Goal: Transaction & Acquisition: Purchase product/service

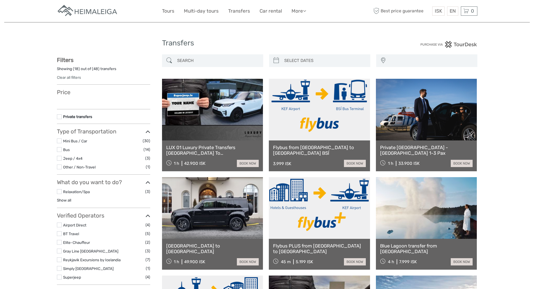
select select
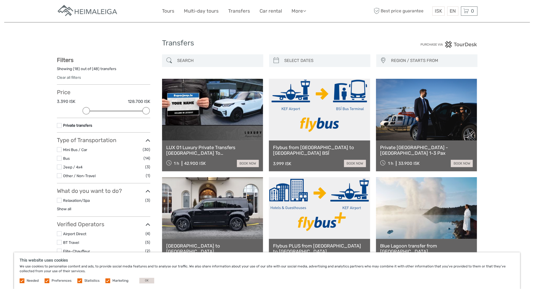
click at [202, 162] on div "42.900 ISK" at bounding box center [194, 163] width 21 height 5
click at [189, 165] on div "42.900 ISK" at bounding box center [194, 163] width 21 height 5
drag, startPoint x: 184, startPoint y: 163, endPoint x: 213, endPoint y: 164, distance: 28.6
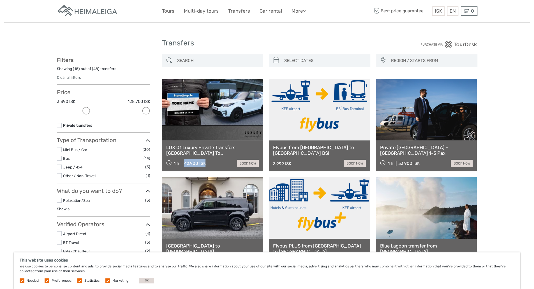
click at [213, 164] on div "1 h 42.900 ISK book now" at bounding box center [212, 163] width 93 height 8
copy div "42.900 ISK"
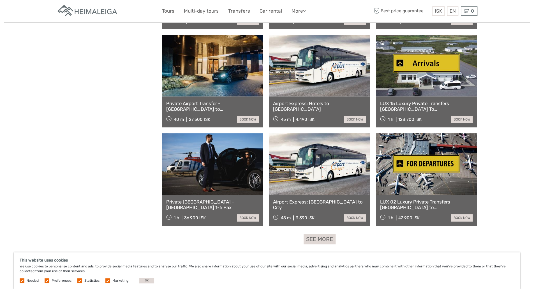
scroll to position [449, 0]
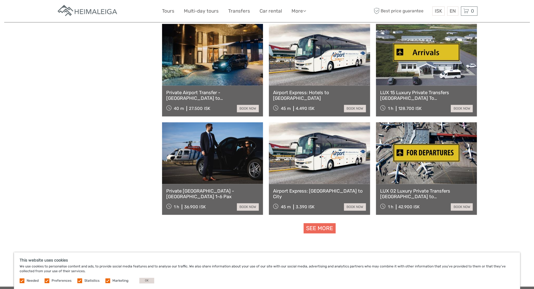
click at [323, 229] on link "See more" at bounding box center [320, 228] width 32 height 10
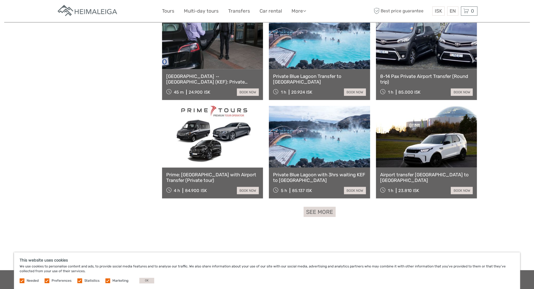
scroll to position [1094, 0]
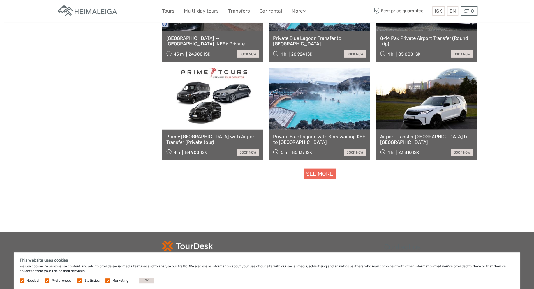
click at [318, 175] on link "See more" at bounding box center [320, 174] width 32 height 10
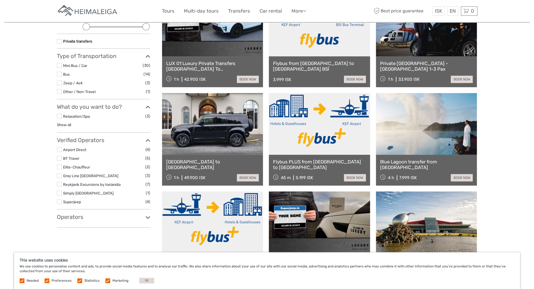
scroll to position [0, 0]
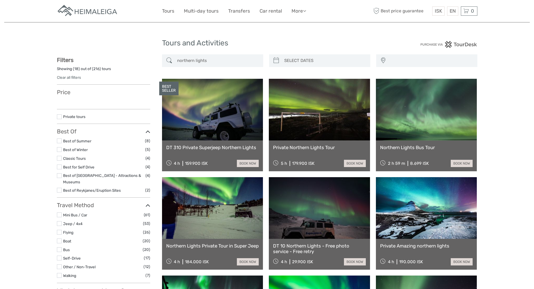
select select
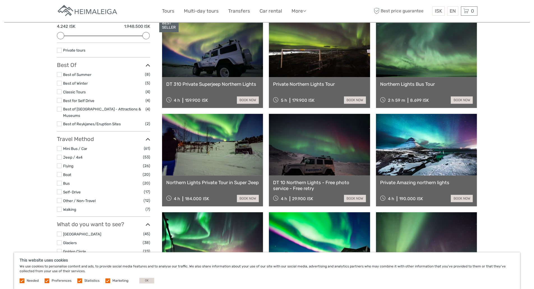
scroll to position [84, 0]
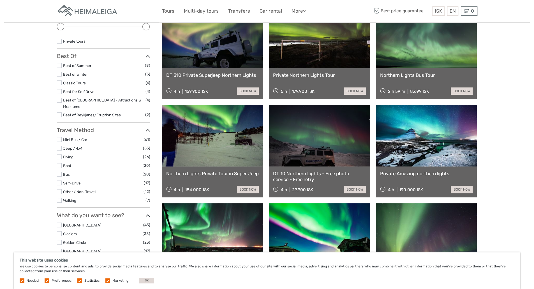
click at [452, 69] on div "Northern Lights Bus Tour 2 h 59 m 8.699 ISK book now" at bounding box center [426, 83] width 101 height 31
click at [454, 77] on link "Northern Lights Bus Tour" at bounding box center [426, 75] width 93 height 6
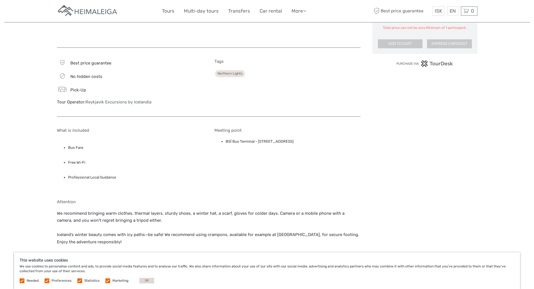
scroll to position [365, 0]
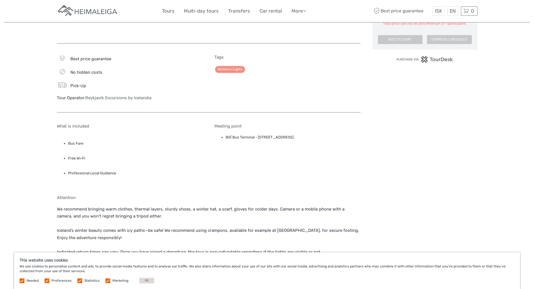
click at [230, 70] on link "Northern Lights" at bounding box center [230, 69] width 30 height 7
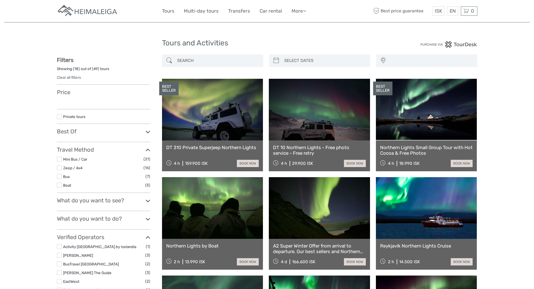
select select
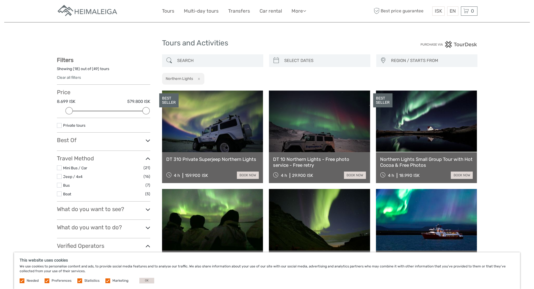
click at [424, 131] on link at bounding box center [426, 122] width 101 height 62
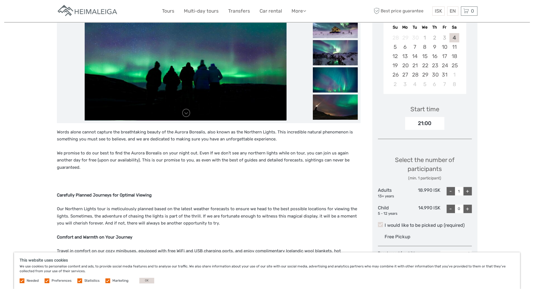
scroll to position [112, 0]
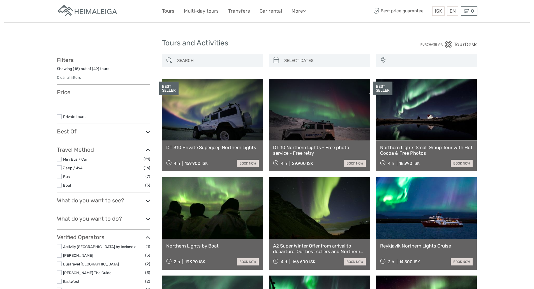
select select
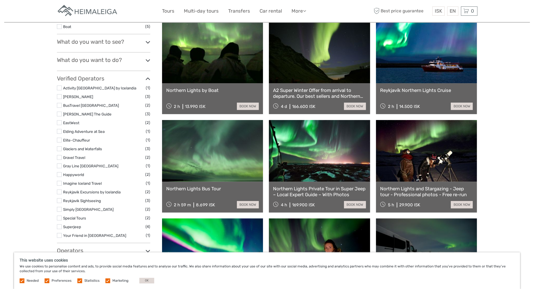
scroll to position [168, 0]
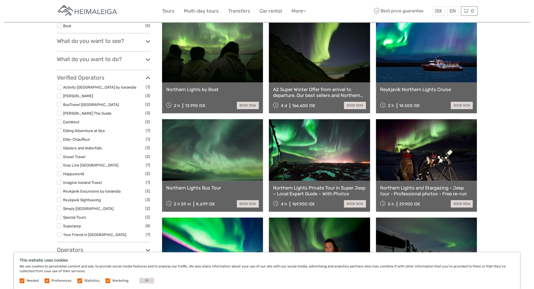
click at [203, 158] on link at bounding box center [212, 150] width 101 height 62
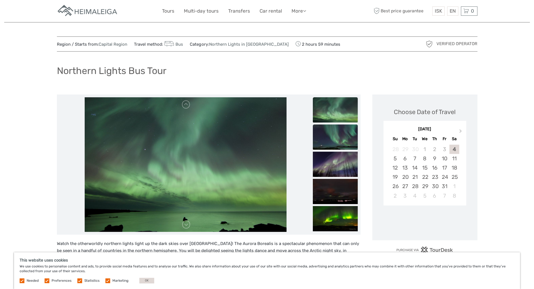
click at [325, 135] on img at bounding box center [335, 137] width 45 height 25
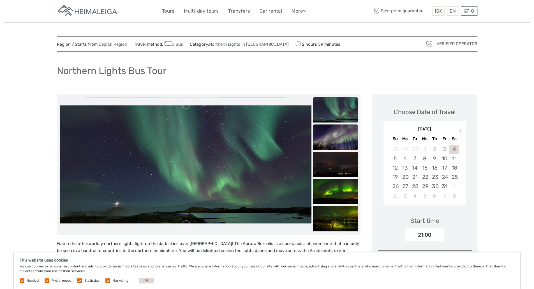
click at [326, 140] on img at bounding box center [335, 137] width 45 height 25
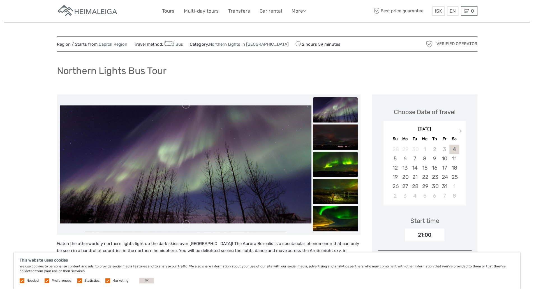
click at [333, 159] on img at bounding box center [335, 164] width 45 height 25
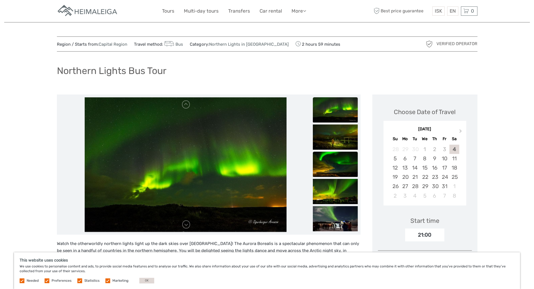
click at [333, 165] on img at bounding box center [335, 164] width 45 height 25
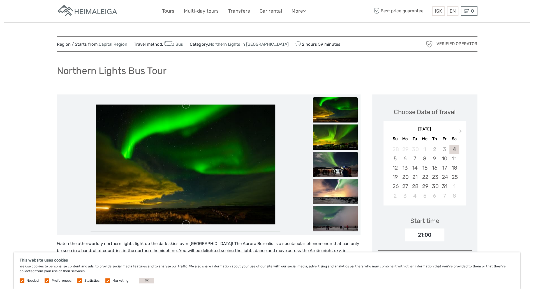
click at [333, 165] on img at bounding box center [335, 164] width 45 height 25
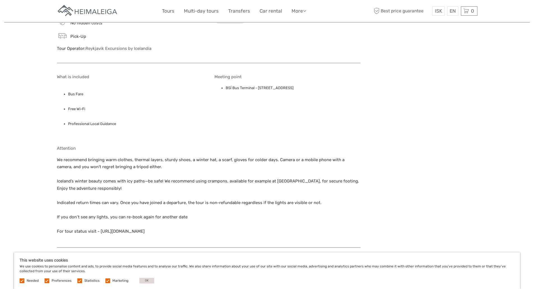
scroll to position [421, 0]
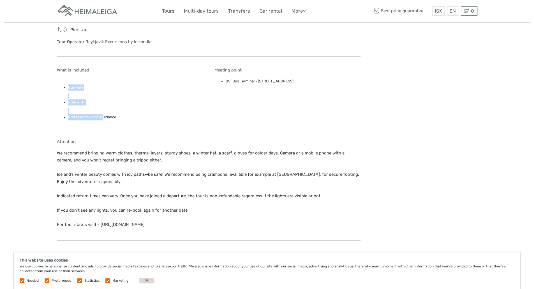
drag, startPoint x: 66, startPoint y: 88, endPoint x: 102, endPoint y: 117, distance: 46.1
click at [102, 117] on ul "Bus Fare Free Wi-Fi Professional Local Guidance" at bounding box center [130, 103] width 146 height 50
click at [240, 81] on li "BSÍ Bus Terminal - Vatnsmýrarvegur 10, Reykjavík, 101" at bounding box center [293, 81] width 135 height 6
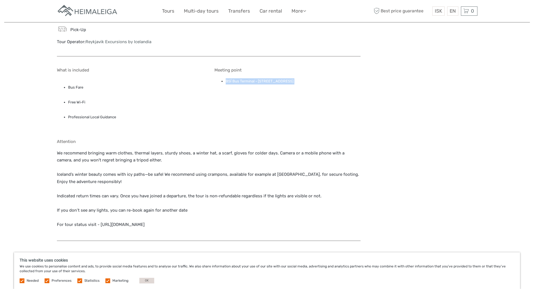
copy div "BSÍ Bus Terminal - Vatnsmýrarvegur 10, Reykjavík, 101"
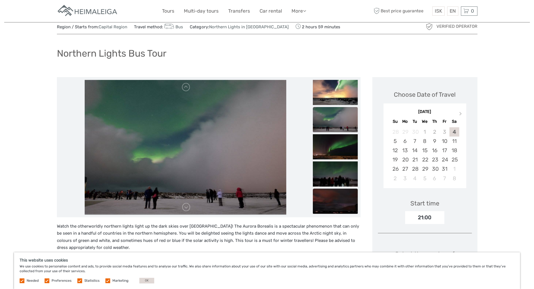
scroll to position [0, 0]
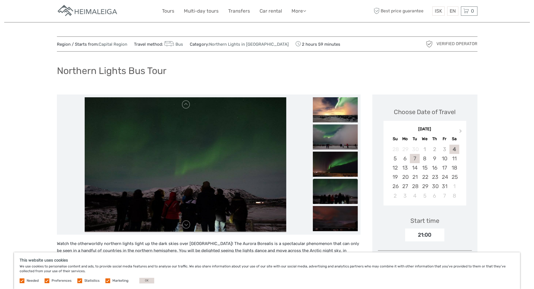
click at [415, 158] on div "7" at bounding box center [415, 158] width 10 height 9
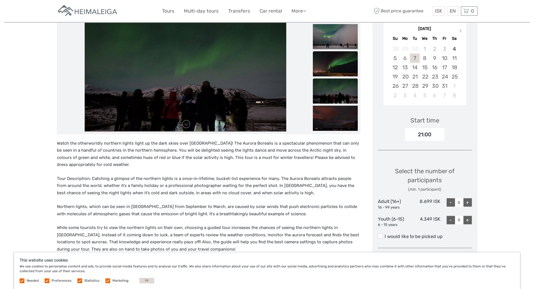
scroll to position [112, 0]
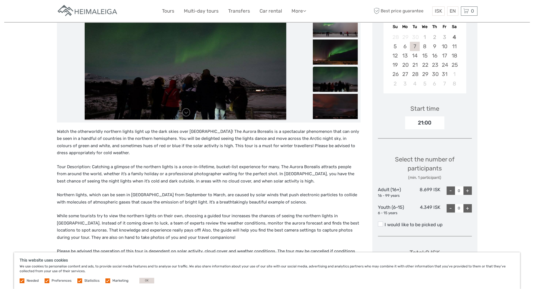
click at [467, 193] on div "+" at bounding box center [468, 191] width 8 height 8
type input "4"
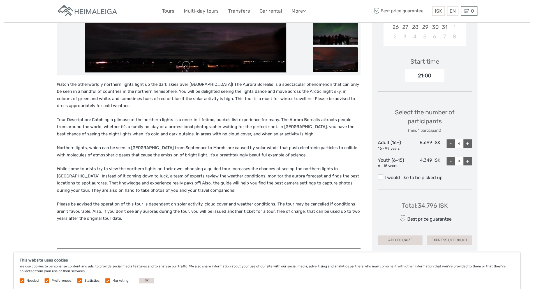
scroll to position [168, 0]
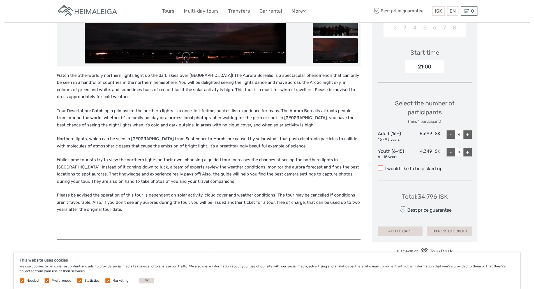
click at [381, 169] on span at bounding box center [380, 167] width 5 height 5
click at [385, 167] on input "I would like to be picked up" at bounding box center [385, 167] width 0 height 0
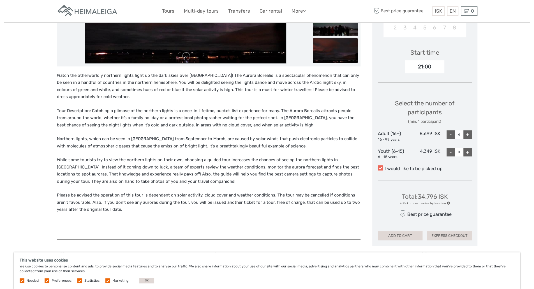
click at [381, 169] on span at bounding box center [380, 167] width 5 height 5
click at [385, 167] on input "I would like to be picked up" at bounding box center [385, 167] width 0 height 0
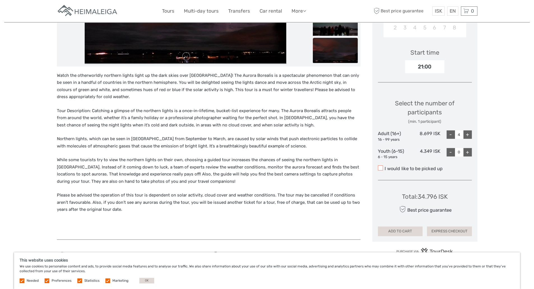
click at [381, 169] on span at bounding box center [380, 167] width 5 height 5
click at [385, 167] on input "I would like to be picked up" at bounding box center [385, 167] width 0 height 0
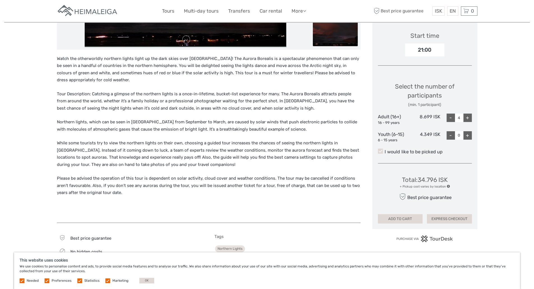
scroll to position [196, 0]
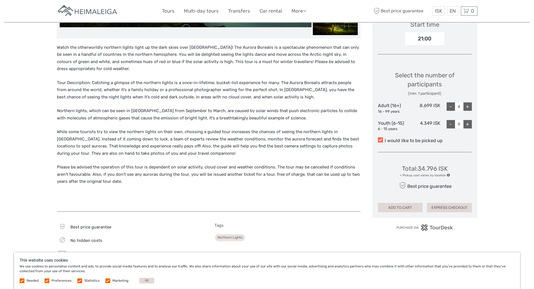
click at [379, 139] on span at bounding box center [380, 139] width 5 height 5
click at [385, 139] on input "I would like to be picked up" at bounding box center [385, 139] width 0 height 0
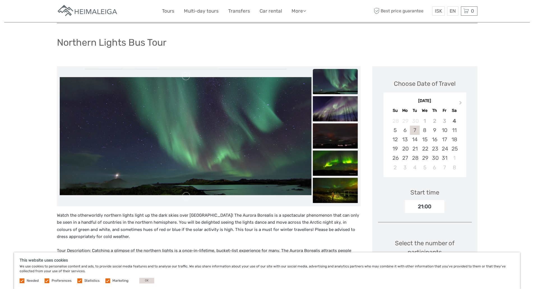
scroll to position [28, 0]
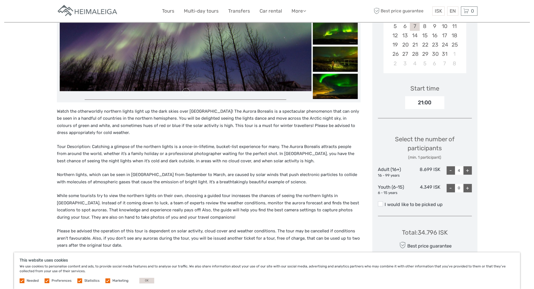
scroll to position [112, 0]
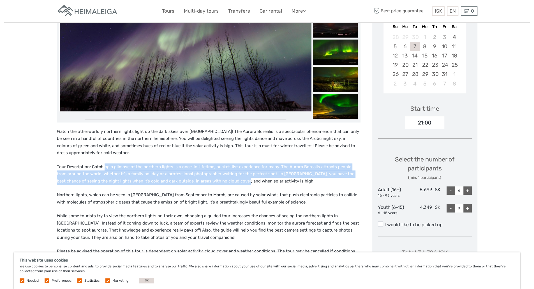
drag, startPoint x: 104, startPoint y: 167, endPoint x: 225, endPoint y: 178, distance: 122.0
click at [225, 178] on p "Tour Description: Catching a glimpse of the northern lights is a once-in-lifeti…" at bounding box center [209, 175] width 304 height 22
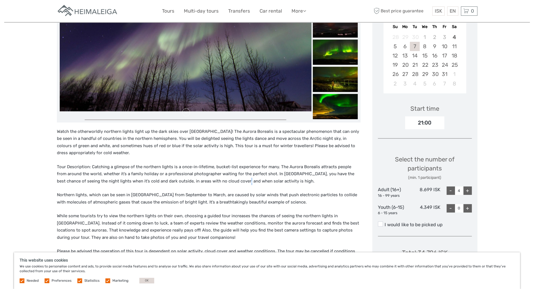
click at [225, 178] on p "Tour Description: Catching a glimpse of the northern lights is a once-in-lifeti…" at bounding box center [209, 175] width 304 height 22
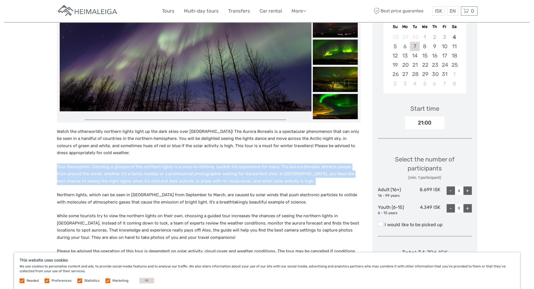
click at [225, 178] on p "Tour Description: Catching a glimpse of the northern lights is a once-in-lifeti…" at bounding box center [209, 175] width 304 height 22
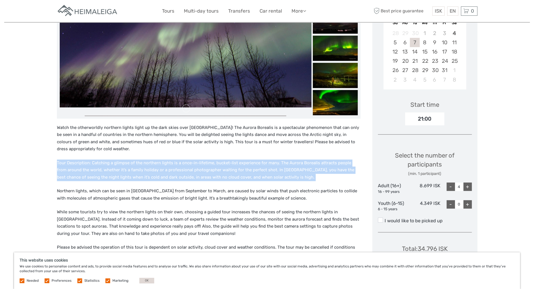
scroll to position [140, 0]
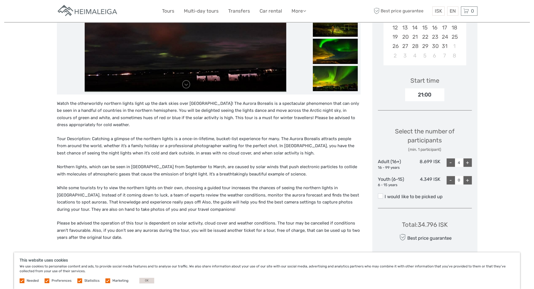
click at [135, 167] on p "Northern lights, which can be seen in Iceland from September to March, are caus…" at bounding box center [209, 171] width 304 height 14
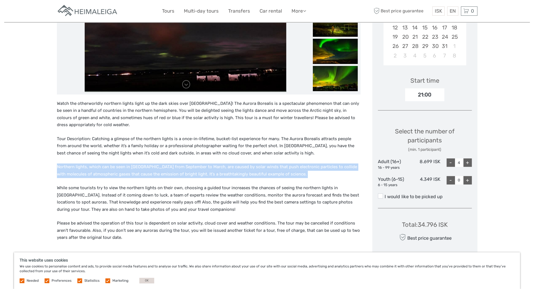
click at [135, 167] on p "Northern lights, which can be seen in Iceland from September to March, are caus…" at bounding box center [209, 171] width 304 height 14
click at [140, 169] on p "Northern lights, which can be seen in Iceland from September to March, are caus…" at bounding box center [209, 171] width 304 height 14
drag, startPoint x: 111, startPoint y: 167, endPoint x: 184, endPoint y: 173, distance: 72.9
click at [184, 173] on p "Northern lights, which can be seen in Iceland from September to March, are caus…" at bounding box center [209, 171] width 304 height 14
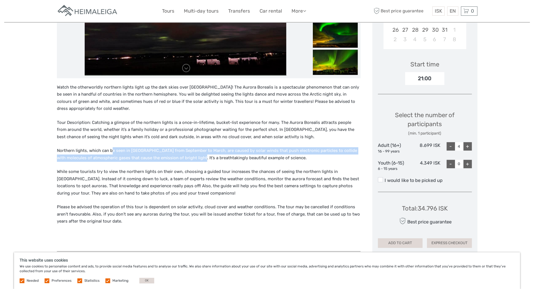
scroll to position [168, 0]
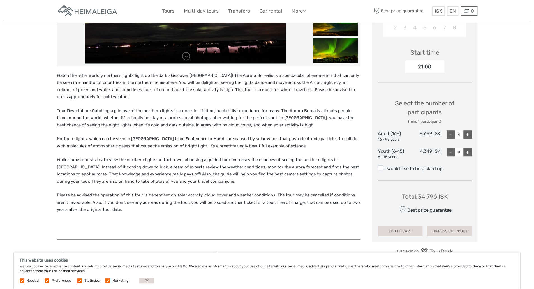
click at [198, 149] on p "Northern lights, which can be seen in Iceland from September to March, are caus…" at bounding box center [209, 142] width 304 height 14
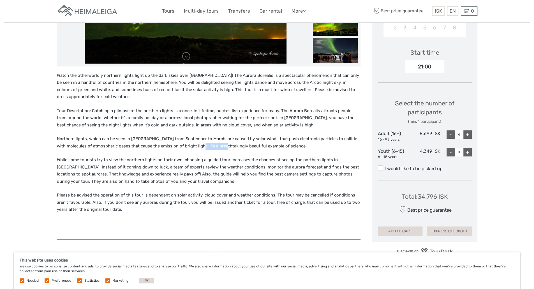
click at [198, 149] on p "Northern lights, which can be seen in Iceland from September to March, are caus…" at bounding box center [209, 142] width 304 height 14
drag, startPoint x: 168, startPoint y: 139, endPoint x: 164, endPoint y: 139, distance: 3.6
click at [167, 139] on p "Northern lights, which can be seen in Iceland from September to March, are caus…" at bounding box center [209, 142] width 304 height 14
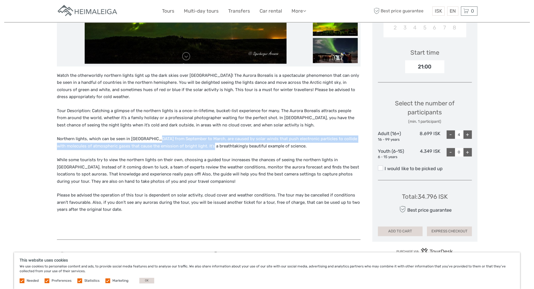
drag, startPoint x: 154, startPoint y: 139, endPoint x: 196, endPoint y: 146, distance: 42.3
click at [196, 146] on p "Northern lights, which can be seen in Iceland from September to March, are caus…" at bounding box center [209, 142] width 304 height 14
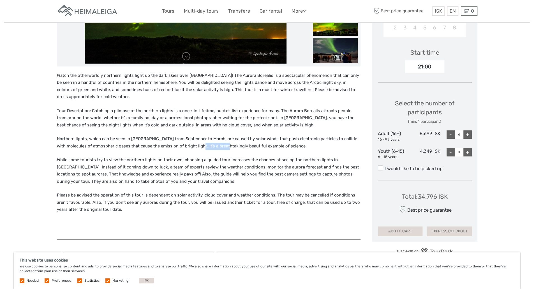
click at [196, 146] on p "Northern lights, which can be seen in Iceland from September to March, are caus…" at bounding box center [209, 142] width 304 height 14
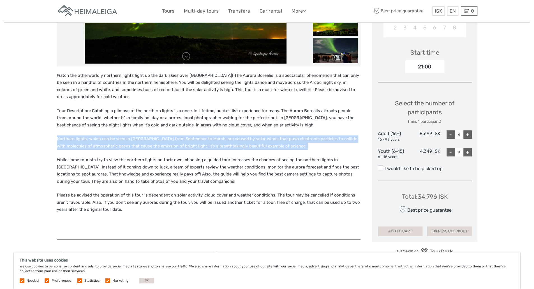
click at [196, 146] on p "Northern lights, which can be seen in Iceland from September to March, are caus…" at bounding box center [209, 142] width 304 height 14
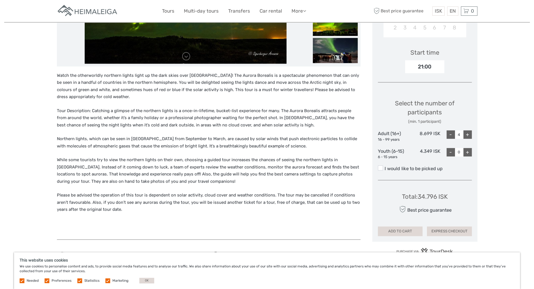
click at [169, 157] on p "While some tourists try to view the northern lights on their own, choosing a gu…" at bounding box center [209, 171] width 304 height 29
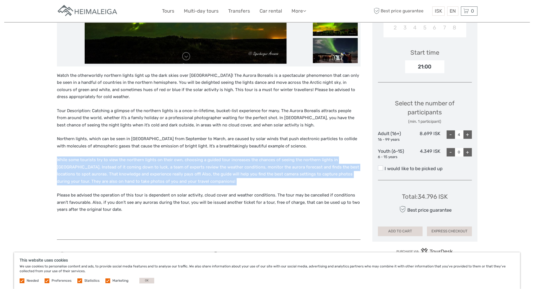
click at [169, 157] on p "While some tourists try to view the northern lights on their own, choosing a gu…" at bounding box center [209, 171] width 304 height 29
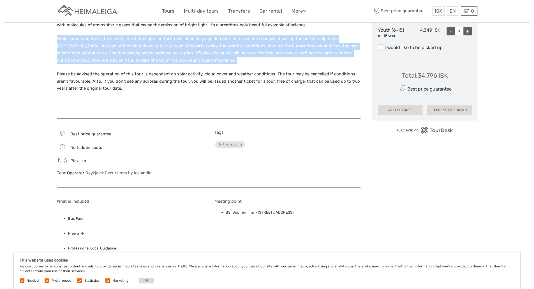
scroll to position [309, 0]
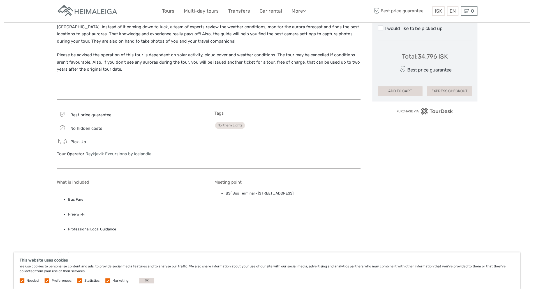
click at [235, 193] on li "BSÍ Bus Terminal - Vatnsmýrarvegur 10, Reykjavík, 101" at bounding box center [293, 193] width 135 height 6
copy div "BSÍ Bus Terminal - Vatnsmýrarvegur 10, Reykjavík, 101"
click at [254, 191] on li "BSÍ Bus Terminal - Vatnsmýrarvegur 10, Reykjavík, 101" at bounding box center [293, 193] width 135 height 6
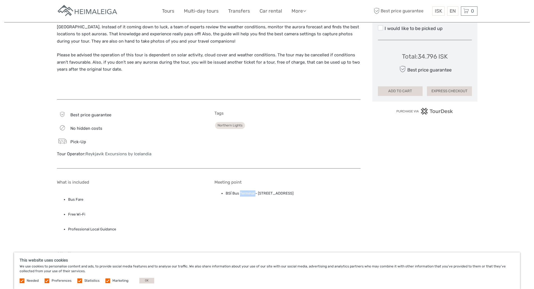
click at [254, 191] on li "BSÍ Bus Terminal - Vatnsmýrarvegur 10, Reykjavík, 101" at bounding box center [293, 193] width 135 height 6
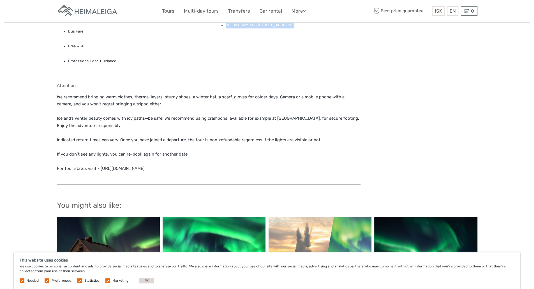
scroll to position [505, 0]
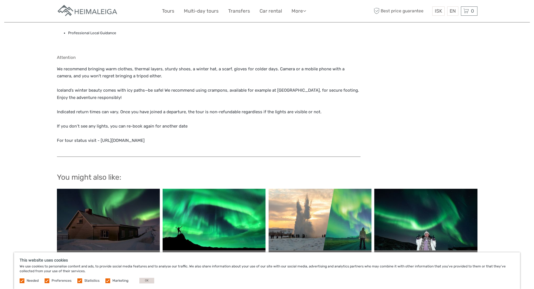
click at [95, 111] on p "We recommend bringing warm clothes, thermal layers, sturdy shoes, a winter hat,…" at bounding box center [209, 105] width 304 height 79
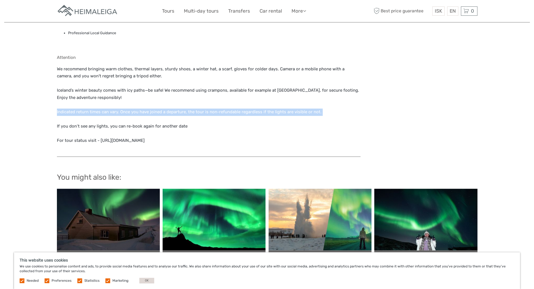
click at [95, 111] on p "We recommend bringing warm clothes, thermal layers, sturdy shoes, a winter hat,…" at bounding box center [209, 105] width 304 height 79
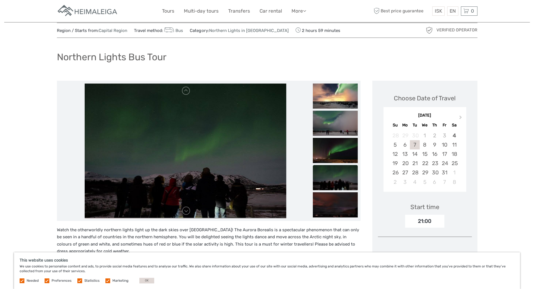
scroll to position [13, 0]
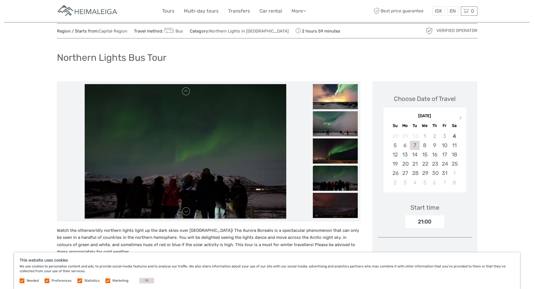
click at [257, 144] on img at bounding box center [186, 151] width 202 height 135
click at [325, 129] on img at bounding box center [335, 123] width 45 height 25
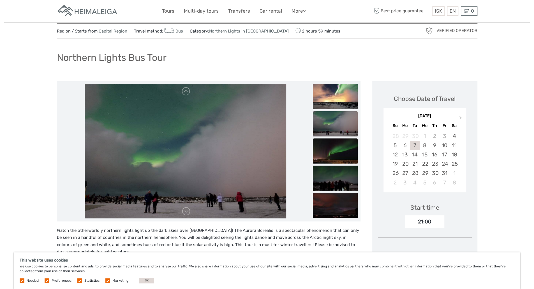
click at [327, 149] on img at bounding box center [335, 150] width 45 height 25
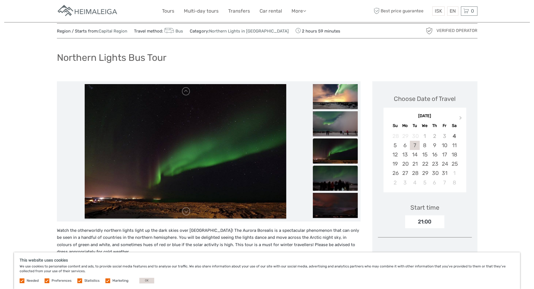
click at [328, 167] on img at bounding box center [335, 177] width 45 height 25
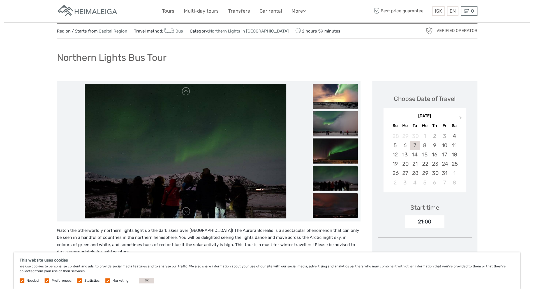
click at [335, 201] on img at bounding box center [335, 205] width 45 height 25
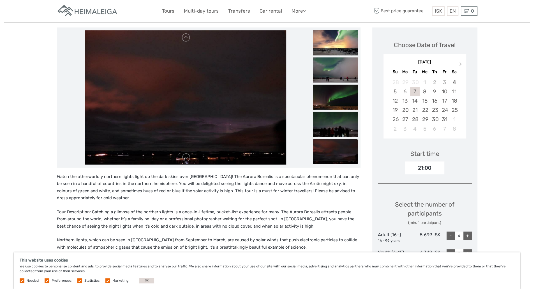
scroll to position [69, 0]
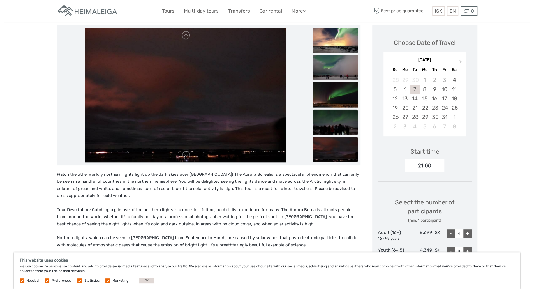
click at [340, 127] on img at bounding box center [335, 121] width 45 height 25
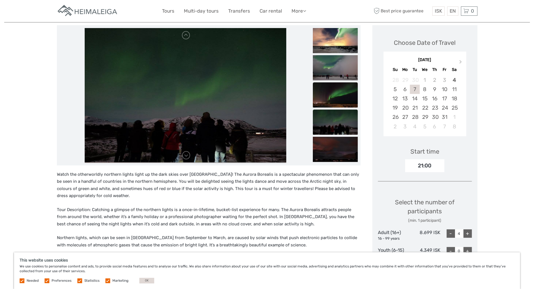
click at [338, 98] on img at bounding box center [335, 94] width 45 height 25
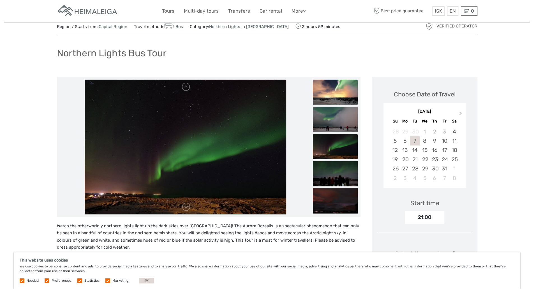
scroll to position [13, 0]
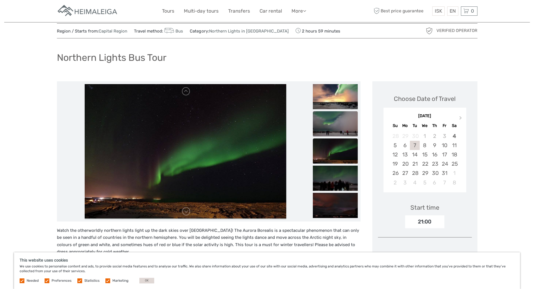
click at [336, 124] on img at bounding box center [335, 123] width 45 height 25
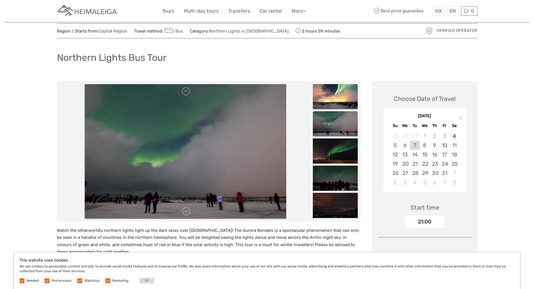
click at [337, 99] on img at bounding box center [335, 96] width 45 height 25
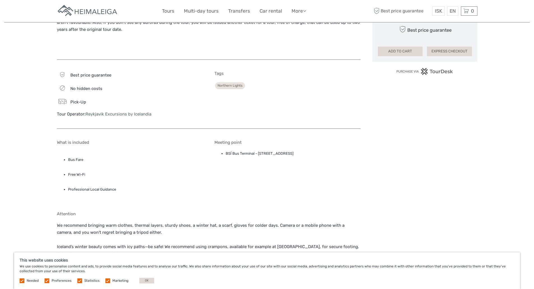
scroll to position [350, 0]
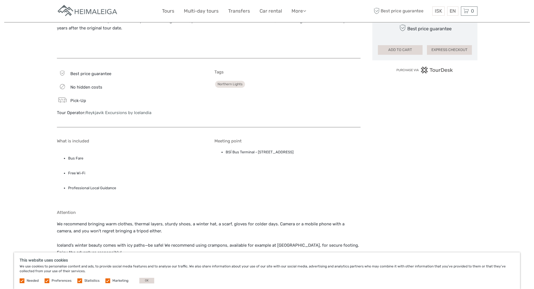
click at [262, 151] on li "BSÍ Bus Terminal - Vatnsmýrarvegur 10, Reykjavík, 101" at bounding box center [293, 152] width 135 height 6
copy div "BSÍ Bus Terminal - Vatnsmýrarvegur 10, Reykjavík, 101"
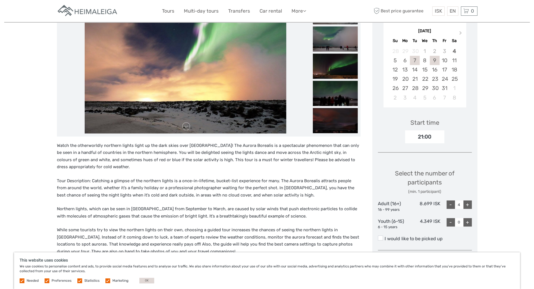
scroll to position [97, 0]
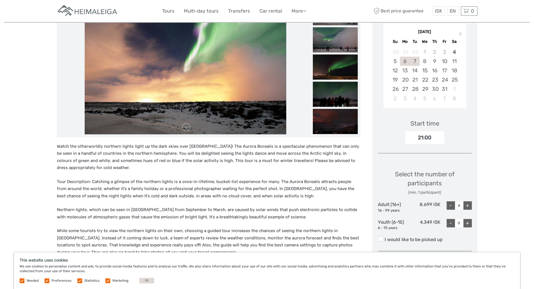
click at [406, 63] on div "6" at bounding box center [405, 61] width 10 height 9
click at [467, 205] on div "+" at bounding box center [468, 205] width 8 height 8
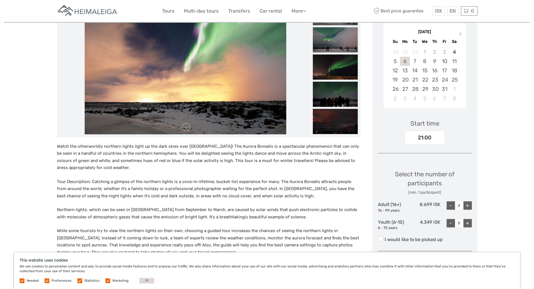
type input "4"
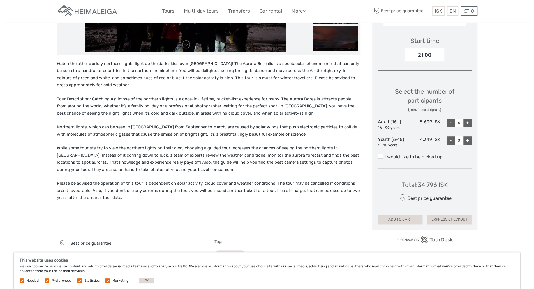
scroll to position [196, 0]
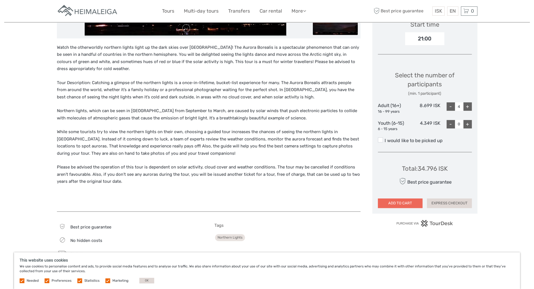
click at [412, 204] on button "ADD TO CART" at bounding box center [400, 204] width 45 height 10
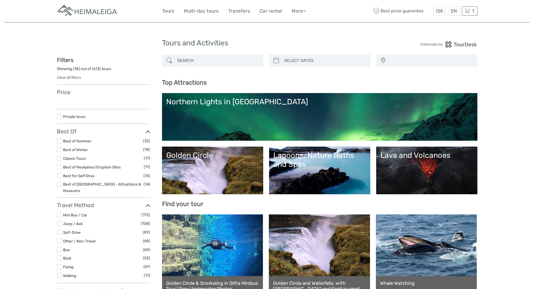
select select
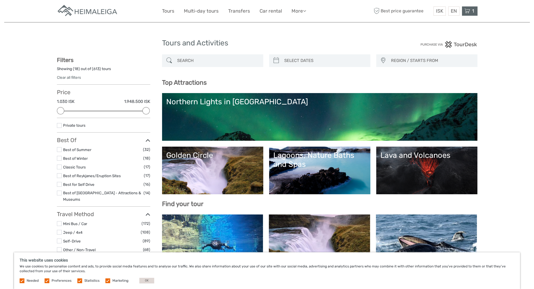
click at [469, 12] on icon at bounding box center [468, 11] width 6 height 7
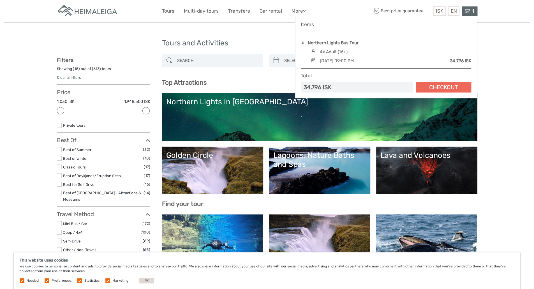
click at [456, 91] on link "Checkout" at bounding box center [443, 87] width 55 height 10
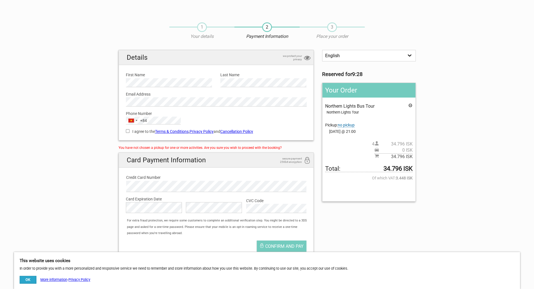
click at [125, 132] on div "I agree to the Terms & Conditions , Privacy Policy and Cancellation Policy You …" at bounding box center [216, 131] width 189 height 13
click at [128, 131] on input "I agree to the Terms & Conditions , Privacy Policy and Cancellation Policy" at bounding box center [128, 131] width 4 height 4
checkbox input "true"
click at [203, 29] on span "1" at bounding box center [202, 27] width 10 height 10
click at [203, 38] on p "Your details" at bounding box center [201, 36] width 65 height 6
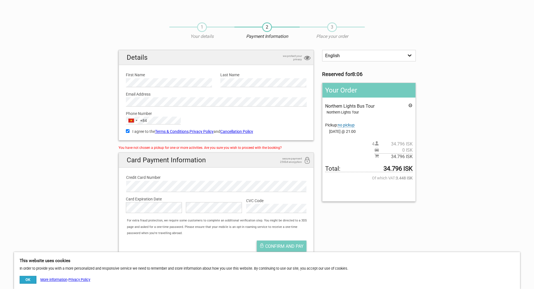
click at [281, 248] on span "Confirm and pay" at bounding box center [284, 246] width 38 height 5
click at [27, 279] on button "OK" at bounding box center [28, 280] width 17 height 8
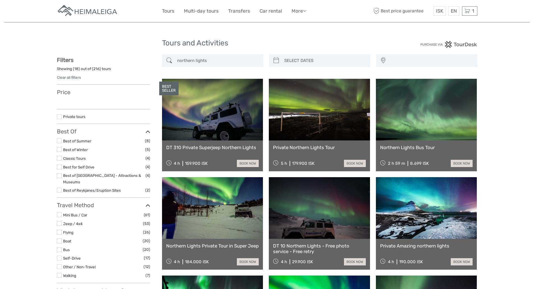
select select
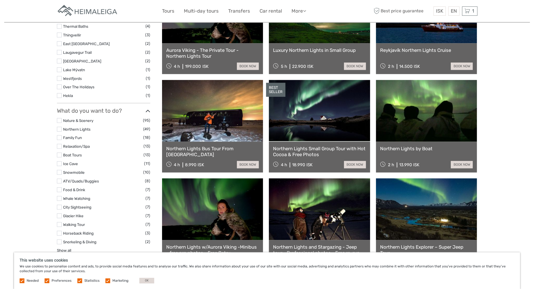
scroll to position [393, 0]
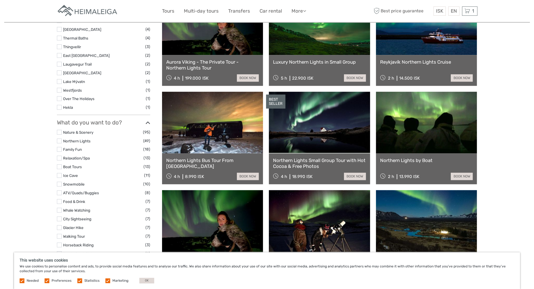
click at [224, 138] on link at bounding box center [212, 123] width 101 height 62
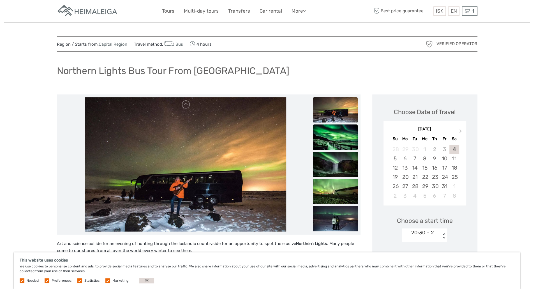
click at [337, 143] on img at bounding box center [335, 137] width 45 height 25
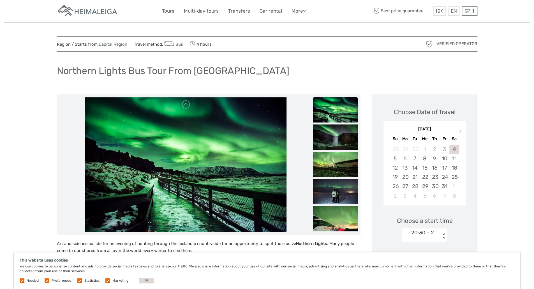
click at [337, 143] on img at bounding box center [335, 137] width 45 height 25
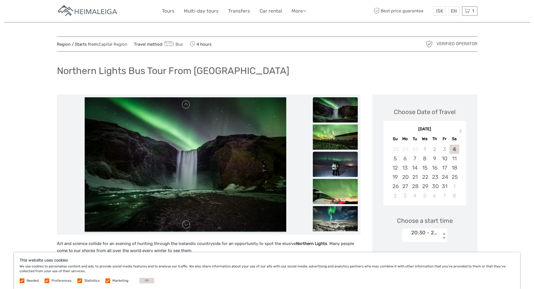
click at [337, 164] on img at bounding box center [335, 164] width 45 height 25
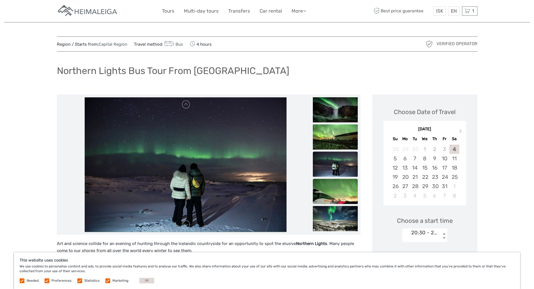
click at [337, 188] on img at bounding box center [335, 191] width 45 height 25
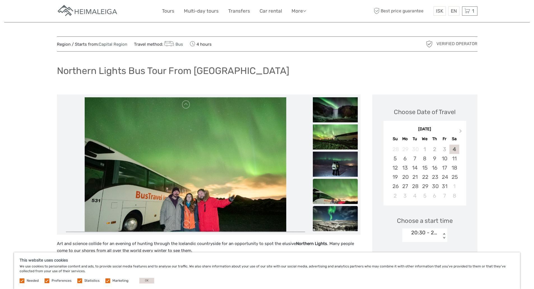
click at [332, 220] on img at bounding box center [335, 218] width 45 height 25
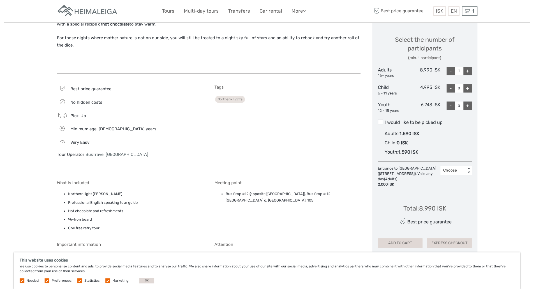
scroll to position [309, 0]
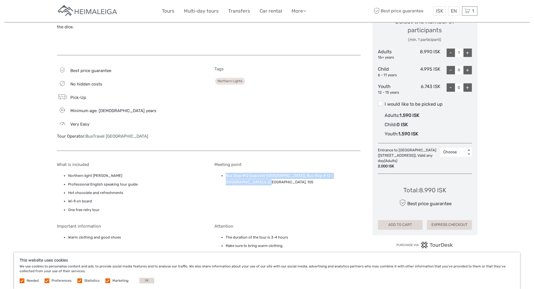
drag, startPoint x: 254, startPoint y: 181, endPoint x: 226, endPoint y: 176, distance: 29.2
click at [226, 176] on li "Bus Stop #12 (opposite Storm Hotel), Bus Stop # 12 - Þórunnartún 6, Reykjavík, …" at bounding box center [293, 179] width 135 height 13
copy li "Bus Stop #12 (opposite Storm Hotel), Bus Stop # 12 - Þórunnartún 6, Reykjavík, …"
click at [305, 91] on div "Tags Northern Lights" at bounding box center [288, 105] width 146 height 79
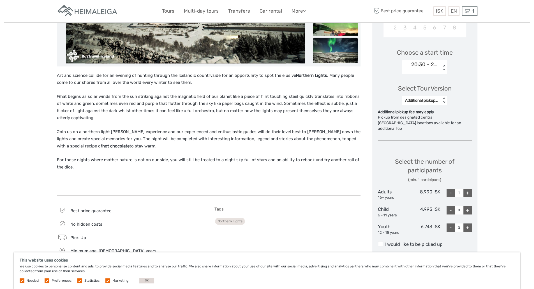
scroll to position [140, 0]
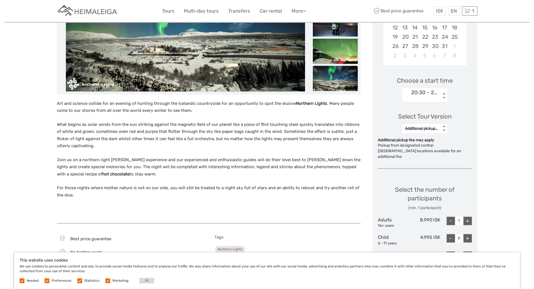
click at [431, 89] on div "20:30 - 24h cancellation" at bounding box center [425, 92] width 27 height 7
click at [426, 116] on div "20:30 - 24h cancellation" at bounding box center [424, 114] width 39 height 15
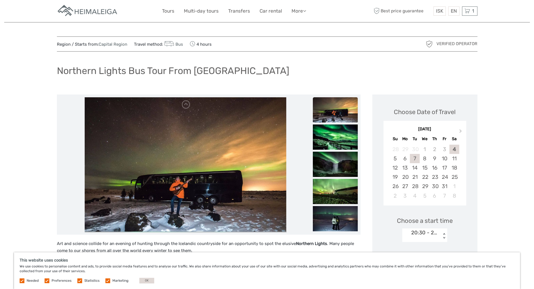
click at [417, 160] on div "7" at bounding box center [415, 158] width 10 height 9
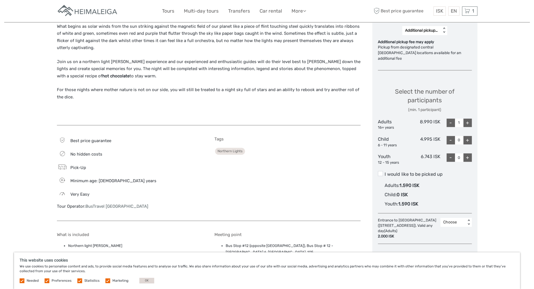
scroll to position [210, 0]
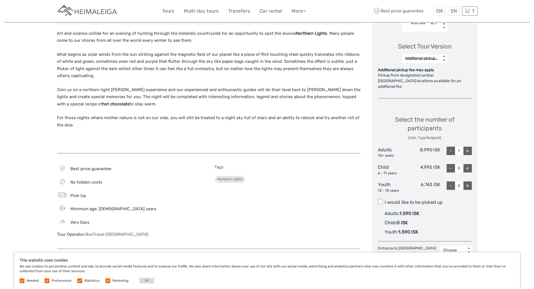
click at [381, 199] on span at bounding box center [380, 201] width 5 height 5
click at [385, 200] on input "I would like to be picked up" at bounding box center [385, 200] width 0 height 0
click at [381, 199] on span at bounding box center [380, 201] width 5 height 5
click at [385, 200] on input "I would like to be picked up" at bounding box center [385, 200] width 0 height 0
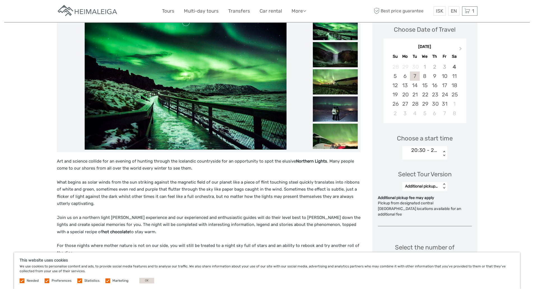
scroll to position [70, 0]
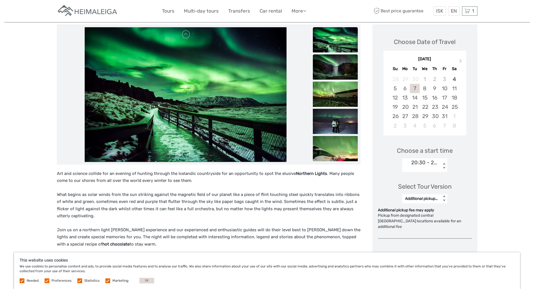
click at [337, 72] on img at bounding box center [335, 66] width 45 height 25
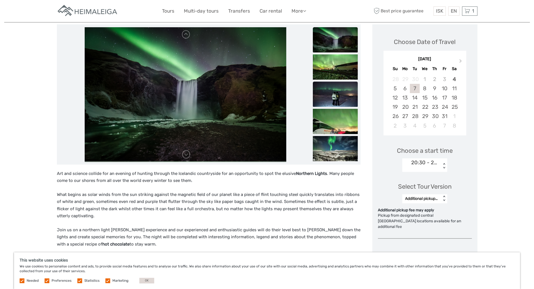
click at [338, 86] on img at bounding box center [335, 94] width 45 height 25
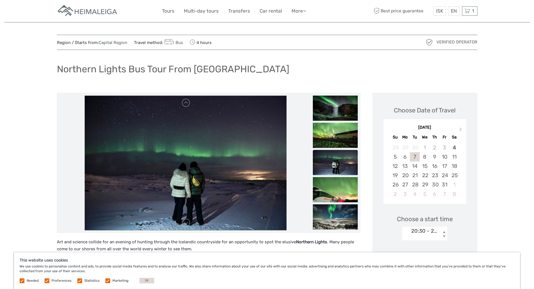
scroll to position [0, 0]
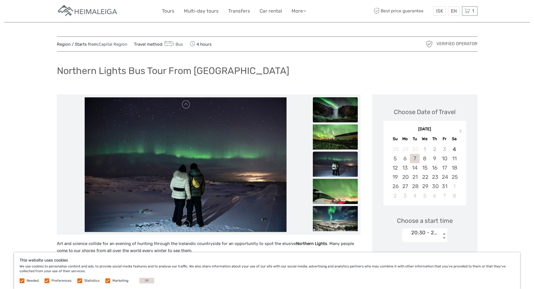
click at [336, 108] on img at bounding box center [335, 109] width 45 height 25
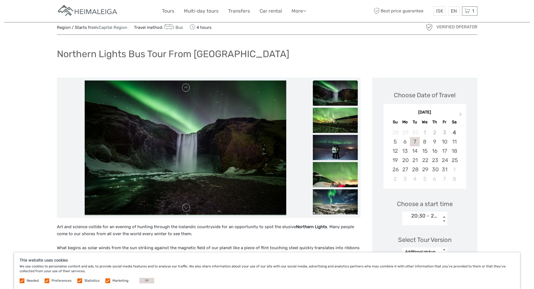
scroll to position [28, 0]
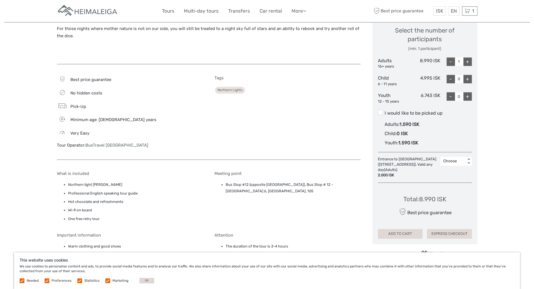
scroll to position [309, 0]
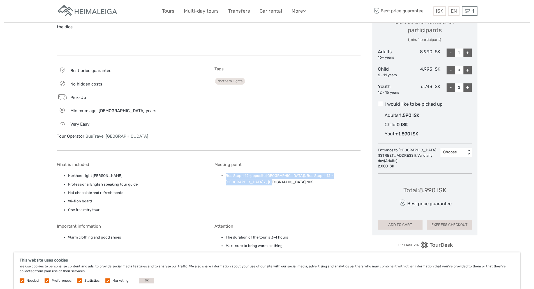
drag, startPoint x: 272, startPoint y: 181, endPoint x: 226, endPoint y: 176, distance: 46.6
click at [226, 176] on li "Bus Stop #12 (opposite Storm Hotel), Bus Stop # 12 - Þórunnartún 6, Reykjavík, …" at bounding box center [293, 179] width 135 height 13
copy li "Bus Stop #12 (opposite Storm Hotel), Bus Stop # 12 - Þórunnartún 6, Reykjavík, …"
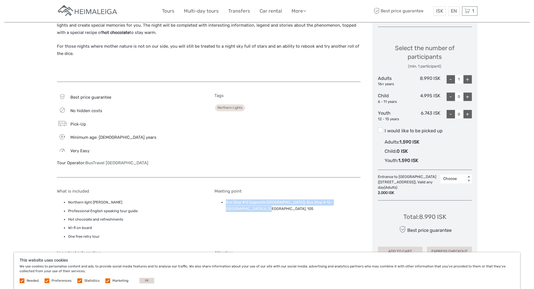
scroll to position [224, 0]
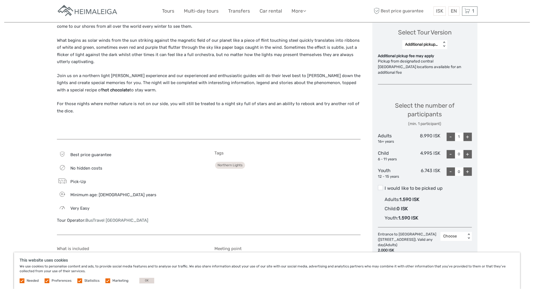
click at [466, 133] on div "+" at bounding box center [468, 137] width 8 height 8
type input "4"
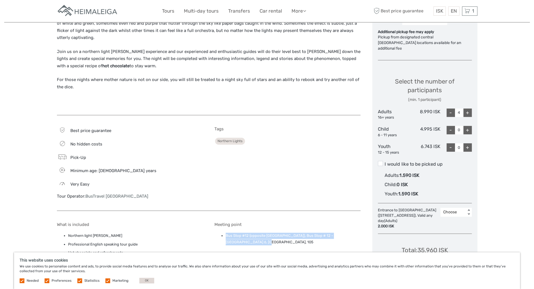
scroll to position [309, 0]
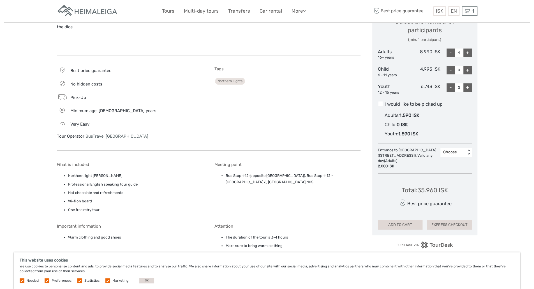
click at [456, 150] on div "Choose" at bounding box center [453, 153] width 20 height 6
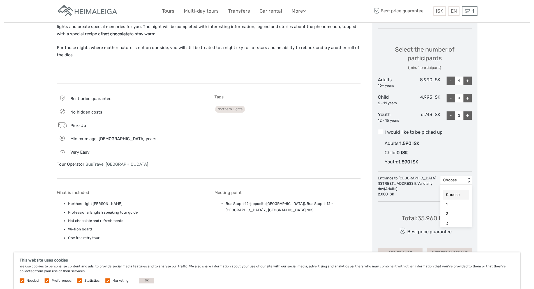
click at [462, 178] on div "Choose" at bounding box center [453, 181] width 20 height 6
click at [498, 177] on div "Region / Starts from: Capital Region Travel method: Bus 4 hours Verified Operat…" at bounding box center [267, 93] width 526 height 749
drag, startPoint x: 380, startPoint y: 173, endPoint x: 394, endPoint y: 187, distance: 19.6
click at [394, 187] on div "Entrance to Aurora Reykjavík Museum (Fiskislóð 53 101 Reykjavík​). Valid any da…" at bounding box center [409, 186] width 63 height 21
click at [394, 192] on div "2.000 ISK" at bounding box center [408, 194] width 60 height 5
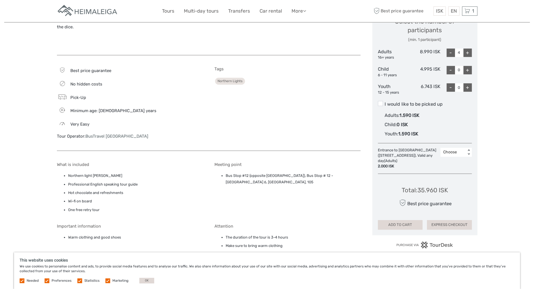
scroll to position [337, 0]
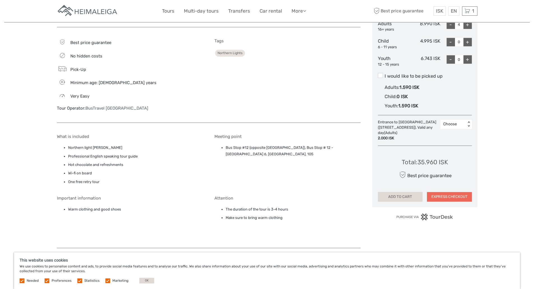
click at [445, 192] on button "EXPRESS CHECKOUT" at bounding box center [449, 197] width 45 height 10
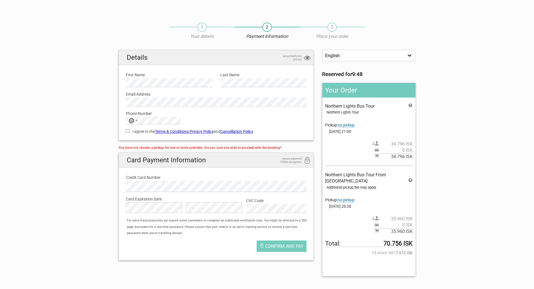
click at [411, 105] on icon at bounding box center [410, 106] width 4 height 6
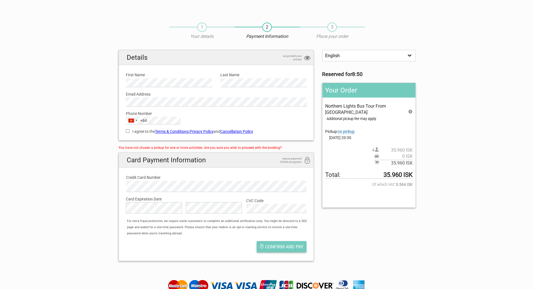
click at [289, 246] on span "Confirm and pay" at bounding box center [284, 246] width 38 height 5
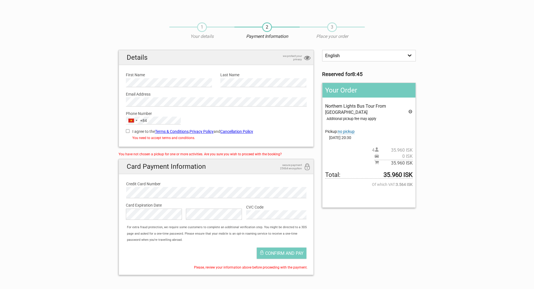
click at [129, 132] on input "I agree to the Terms & Conditions , Privacy Policy and Cancellation Policy" at bounding box center [128, 131] width 4 height 4
checkbox input "true"
click at [281, 252] on span "Confirm and pay" at bounding box center [284, 253] width 38 height 5
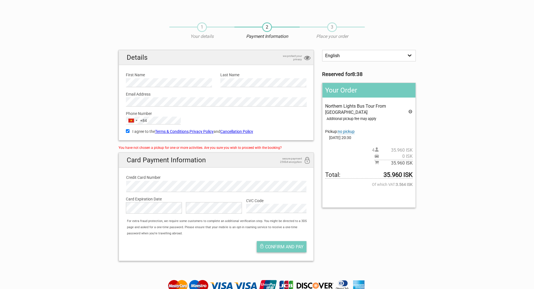
click at [284, 248] on span "Confirm and pay" at bounding box center [284, 246] width 38 height 5
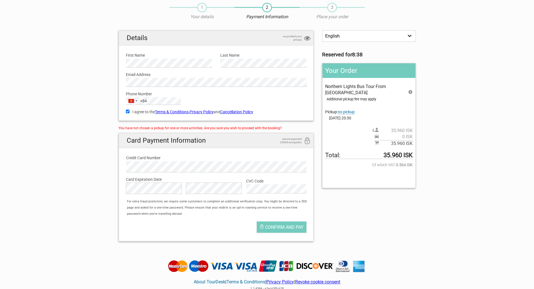
scroll to position [28, 0]
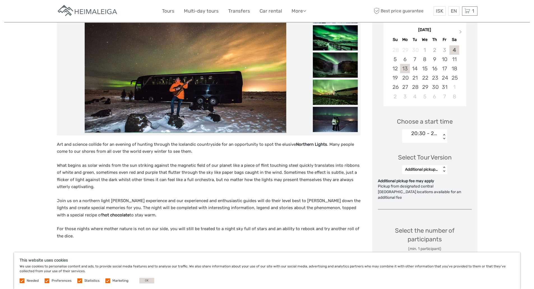
scroll to position [41, 0]
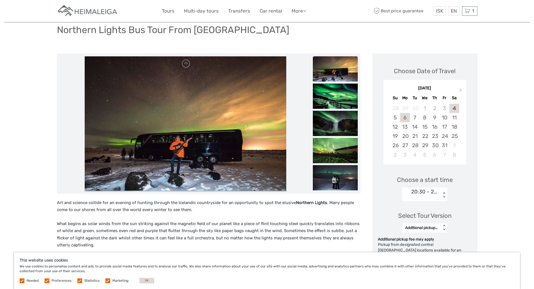
click at [406, 119] on div "6" at bounding box center [405, 117] width 10 height 9
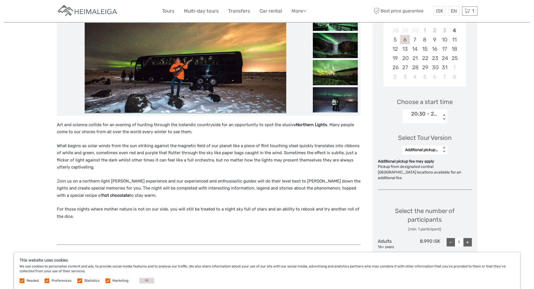
scroll to position [153, 0]
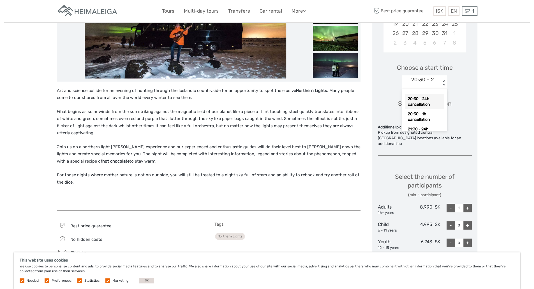
click at [426, 81] on div "20:30 - 24h cancellation" at bounding box center [425, 79] width 27 height 7
click at [424, 101] on div "20:30 - 24h cancellation" at bounding box center [424, 101] width 39 height 15
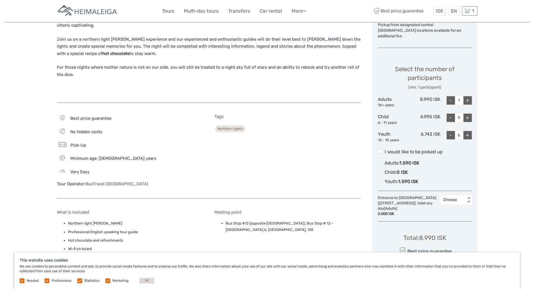
scroll to position [265, 0]
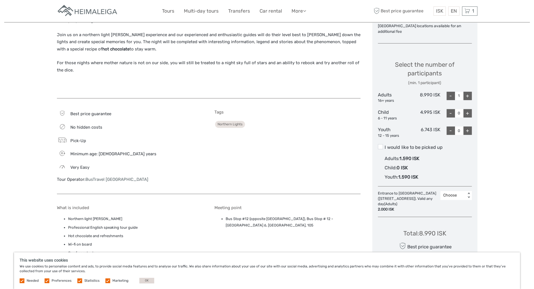
click at [468, 92] on div "+" at bounding box center [468, 96] width 8 height 8
type input "4"
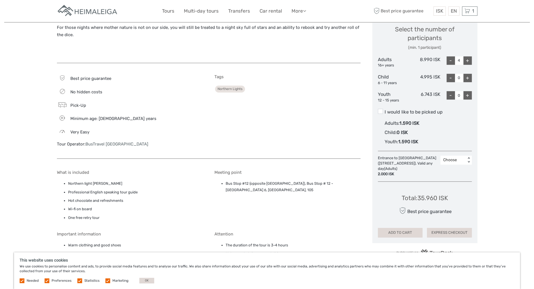
scroll to position [350, 0]
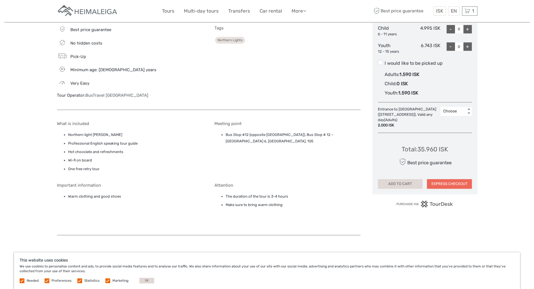
click at [453, 179] on button "EXPRESS CHECKOUT" at bounding box center [449, 184] width 45 height 10
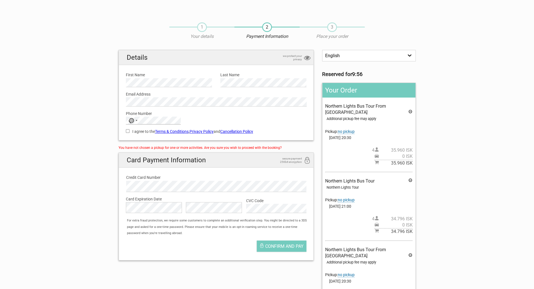
click at [119, 119] on div "Details we protect your privacy First Name Please provide us with your name. La…" at bounding box center [217, 95] width 196 height 91
click at [136, 125] on div "I agree to the Terms & Conditions , Privacy Policy and Cancellation Policy You …" at bounding box center [216, 131] width 189 height 13
click at [134, 119] on div "No country selected" at bounding box center [132, 120] width 13 height 7
type input "viet"
click at [142, 137] on span "[GEOGRAPHIC_DATA]" at bounding box center [155, 139] width 38 height 6
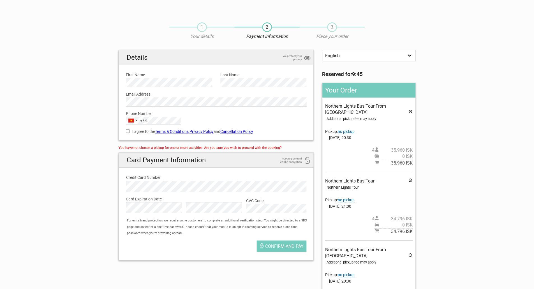
click at [96, 137] on section "1 Your details 2 Payment Information 3 Place your order English Español Deutsch…" at bounding box center [267, 186] width 534 height 339
click at [129, 132] on input "I agree to the Terms & Conditions , Privacy Policy and Cancellation Policy" at bounding box center [128, 131] width 4 height 4
checkbox input "true"
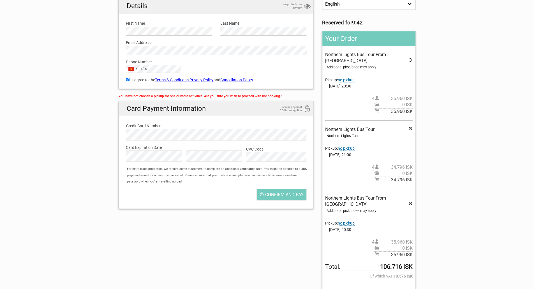
scroll to position [56, 0]
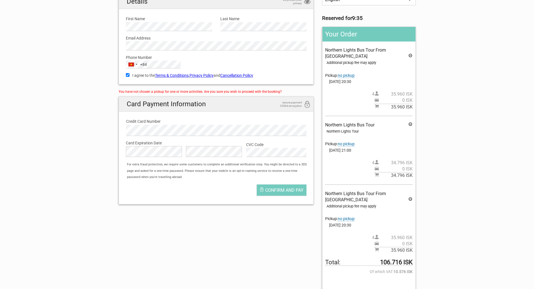
click at [412, 122] on icon at bounding box center [410, 125] width 4 height 6
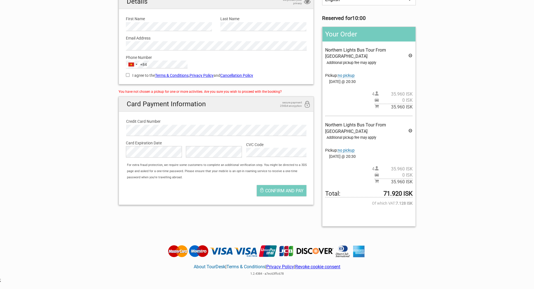
click at [410, 128] on icon at bounding box center [410, 131] width 4 height 6
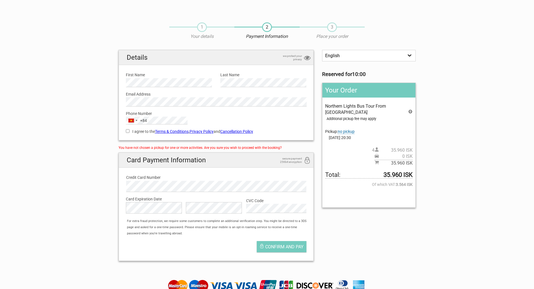
scroll to position [56, 0]
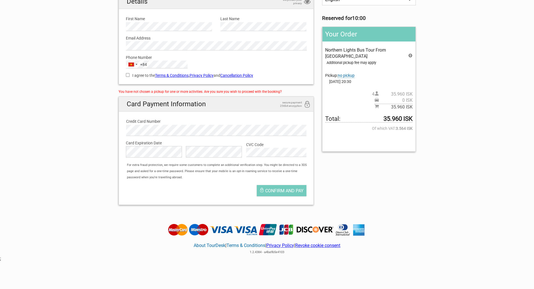
click at [126, 74] on input "I agree to the Terms & Conditions , Privacy Policy and Cancellation Policy" at bounding box center [128, 75] width 4 height 4
checkbox input "true"
click at [287, 193] on span "Confirm and pay" at bounding box center [284, 190] width 38 height 5
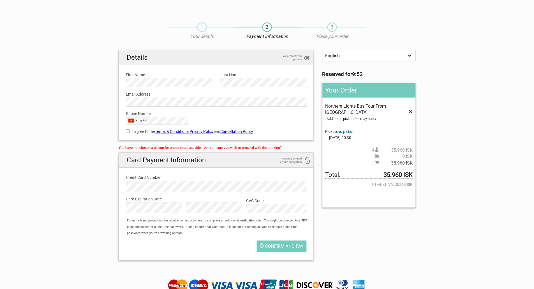
click at [128, 132] on input "I agree to the Terms & Conditions , Privacy Policy and Cancellation Policy" at bounding box center [128, 131] width 4 height 4
checkbox input "true"
click at [281, 247] on span "Confirm and pay" at bounding box center [284, 246] width 38 height 5
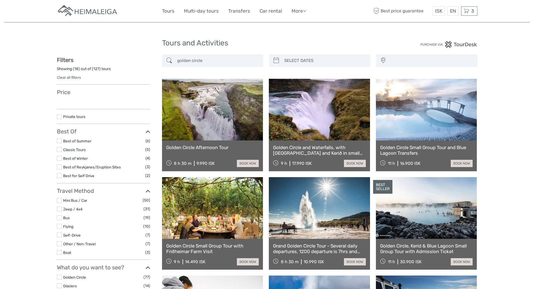
select select
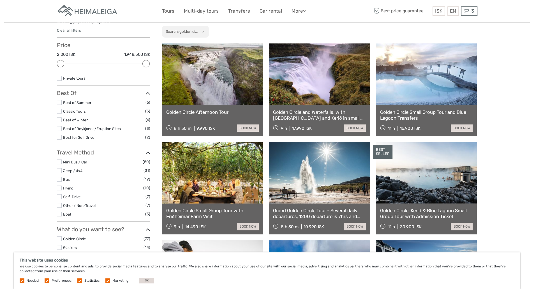
scroll to position [56, 0]
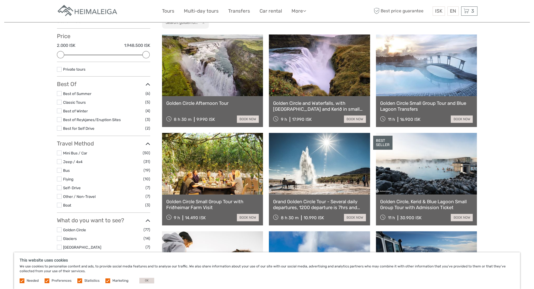
click at [311, 160] on link at bounding box center [319, 164] width 101 height 62
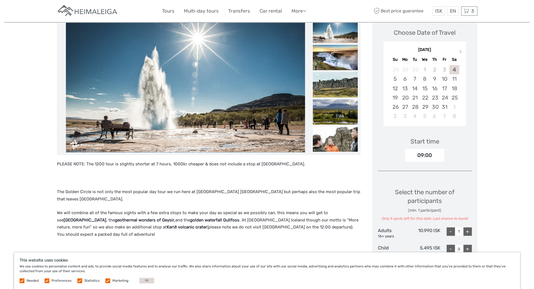
scroll to position [56, 0]
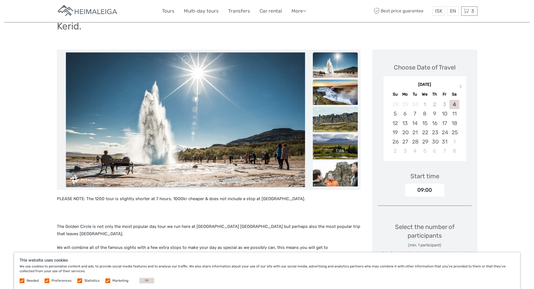
click at [330, 97] on img at bounding box center [335, 92] width 45 height 25
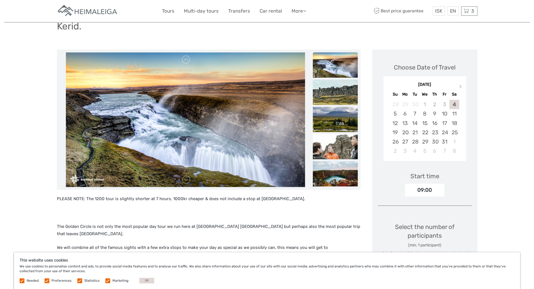
click at [330, 98] on img at bounding box center [335, 92] width 45 height 25
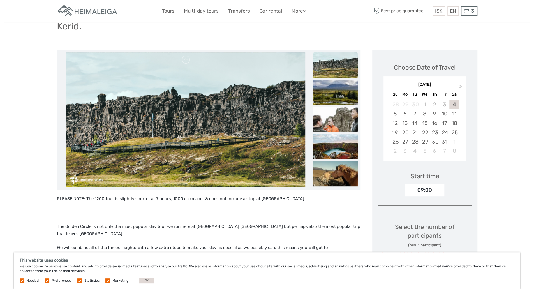
click at [332, 109] on img at bounding box center [335, 119] width 45 height 25
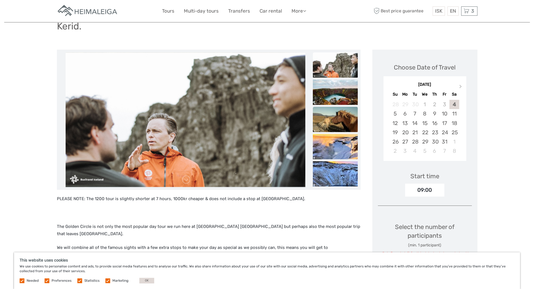
click at [334, 129] on img at bounding box center [335, 119] width 45 height 25
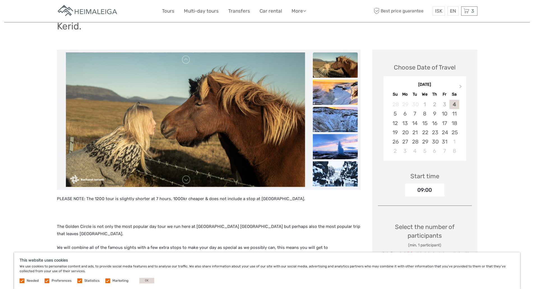
click at [334, 121] on img at bounding box center [335, 119] width 45 height 25
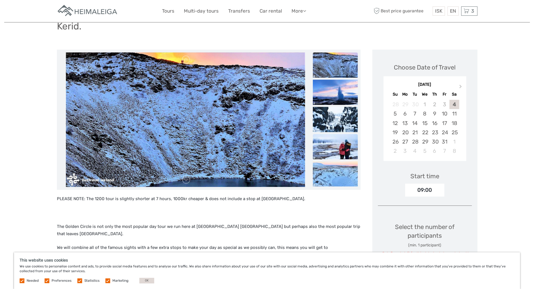
click at [335, 135] on img at bounding box center [335, 146] width 45 height 25
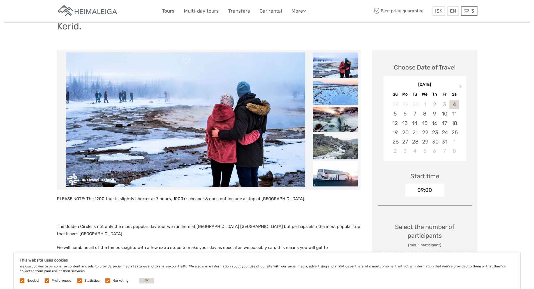
click at [334, 130] on img at bounding box center [335, 119] width 45 height 25
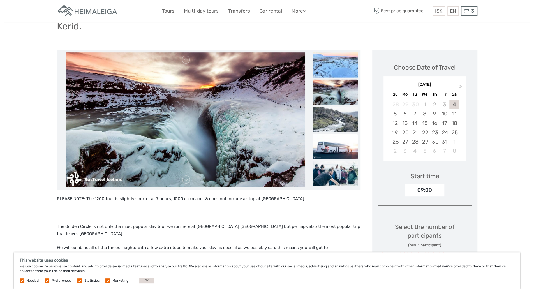
click at [337, 142] on img at bounding box center [335, 146] width 45 height 25
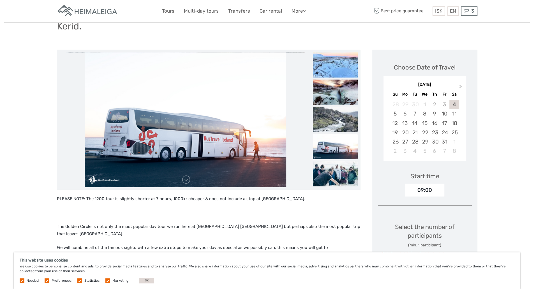
click at [342, 162] on img at bounding box center [335, 173] width 45 height 25
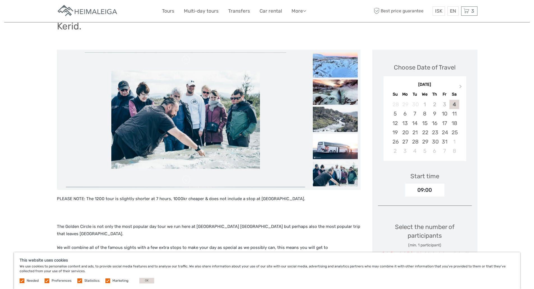
click at [339, 176] on img at bounding box center [335, 173] width 45 height 25
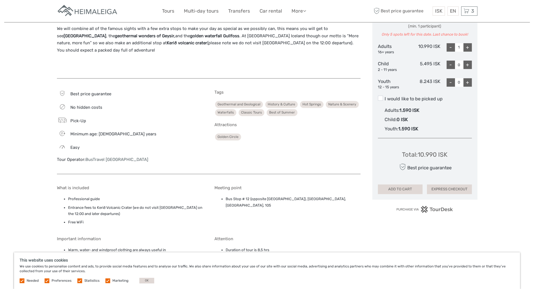
scroll to position [337, 0]
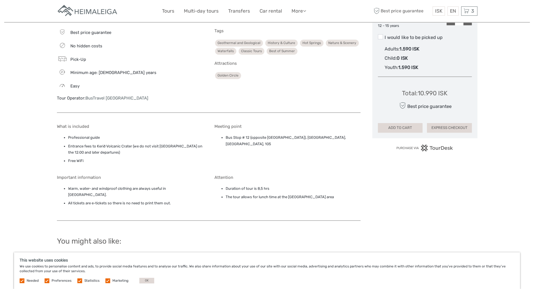
click at [252, 135] on li "Bus Stop # 12 (opposite Storm Hotel), Þórunnartún, Reykjavík, 105" at bounding box center [293, 141] width 135 height 13
copy div "Bus Stop # 12 (opposite Storm Hotel), Þórunnartún, Reykjavík, 105"
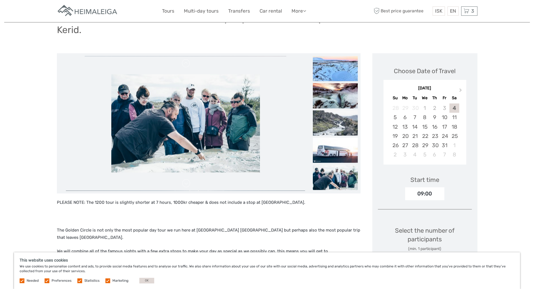
scroll to position [0, 0]
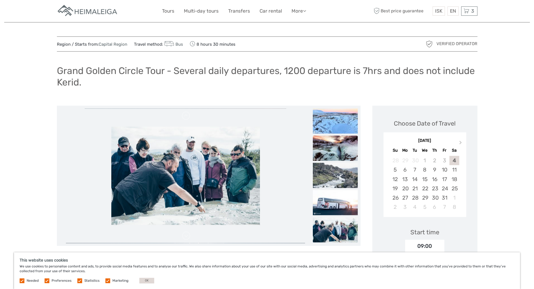
click at [346, 145] on img at bounding box center [335, 148] width 45 height 25
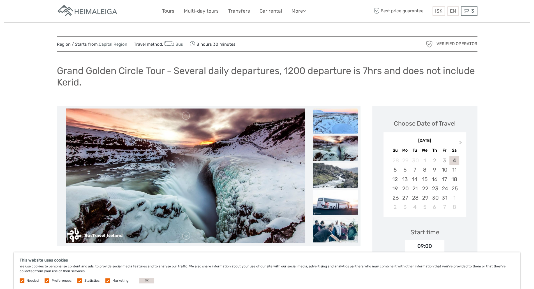
click at [337, 122] on img at bounding box center [335, 121] width 45 height 25
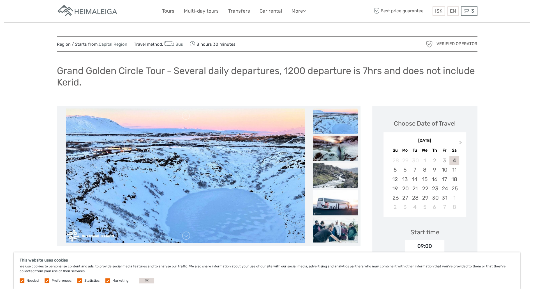
click at [338, 180] on img at bounding box center [335, 175] width 45 height 25
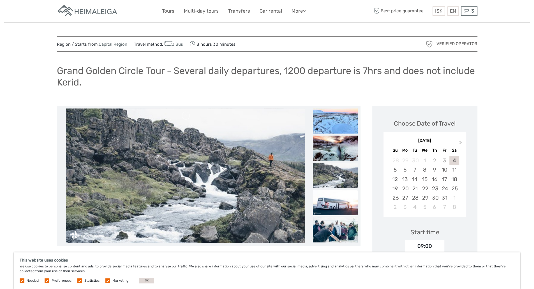
click at [334, 201] on img at bounding box center [335, 202] width 45 height 25
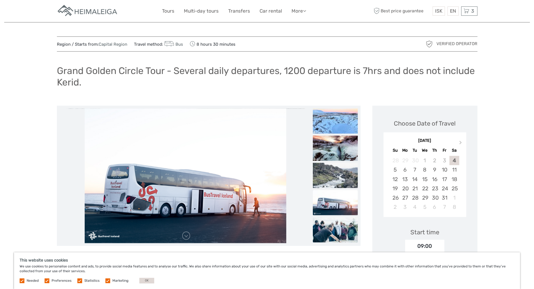
click at [323, 234] on img at bounding box center [335, 229] width 45 height 25
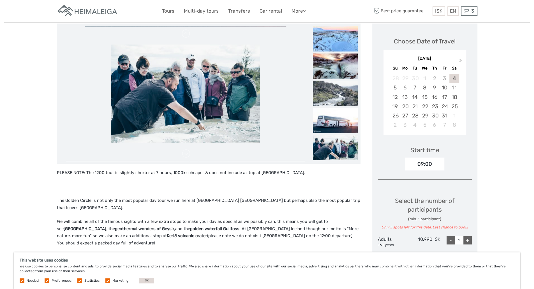
scroll to position [84, 0]
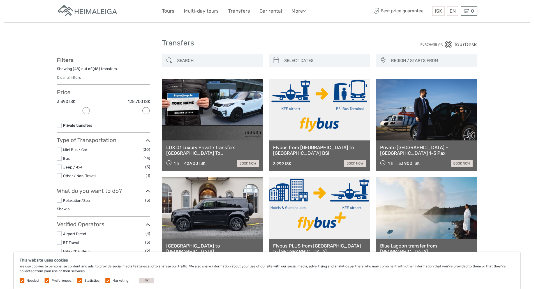
select select
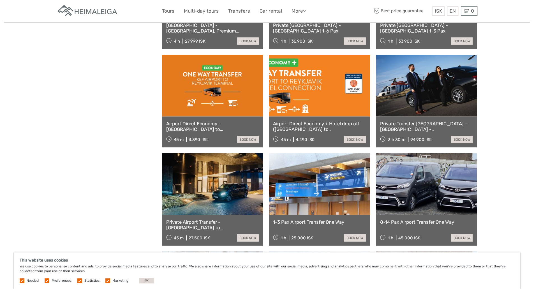
scroll to position [813, 0]
